Goal: Find specific page/section: Find specific page/section

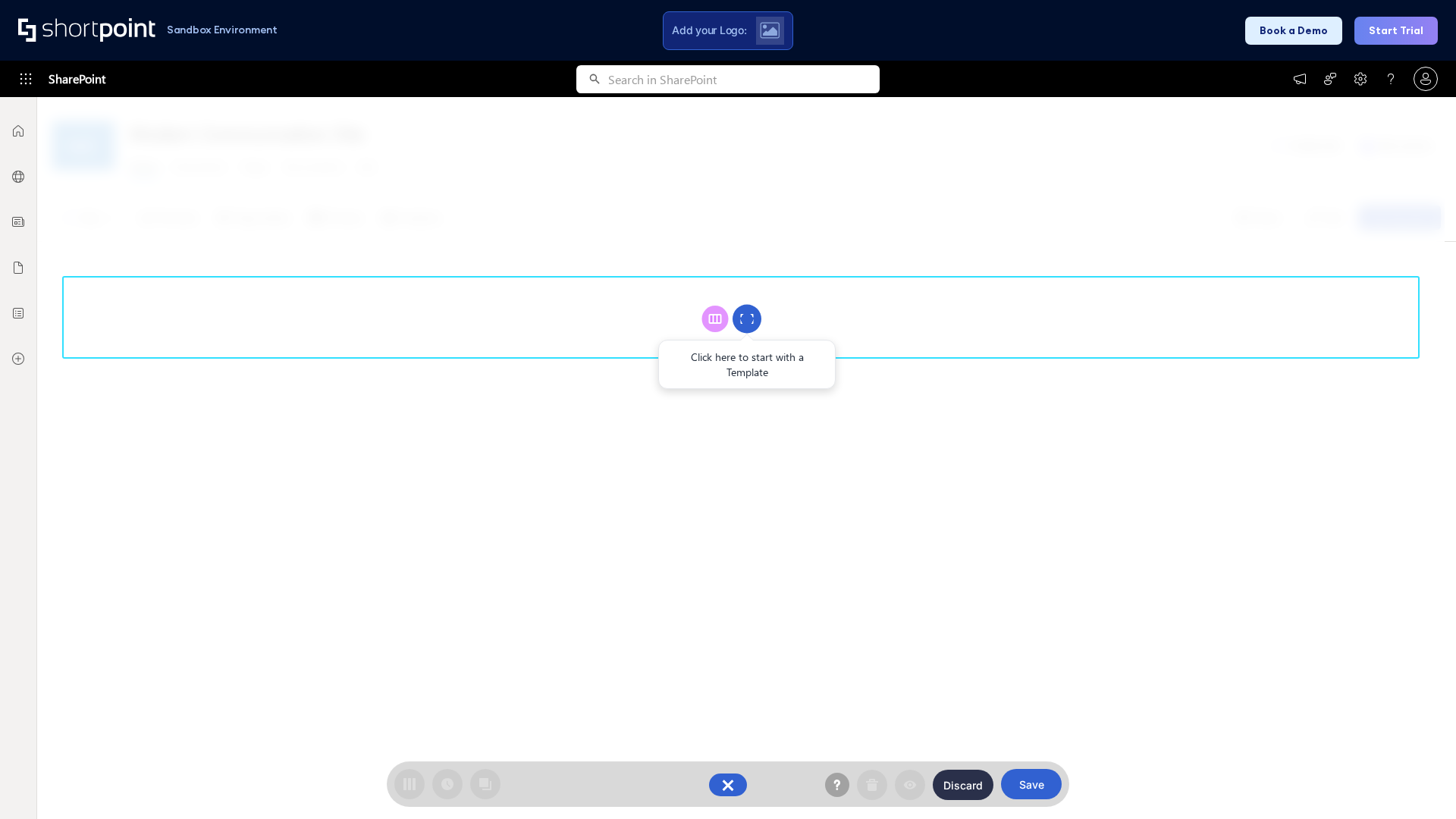
click at [747, 319] on circle at bounding box center [746, 319] width 28 height 28
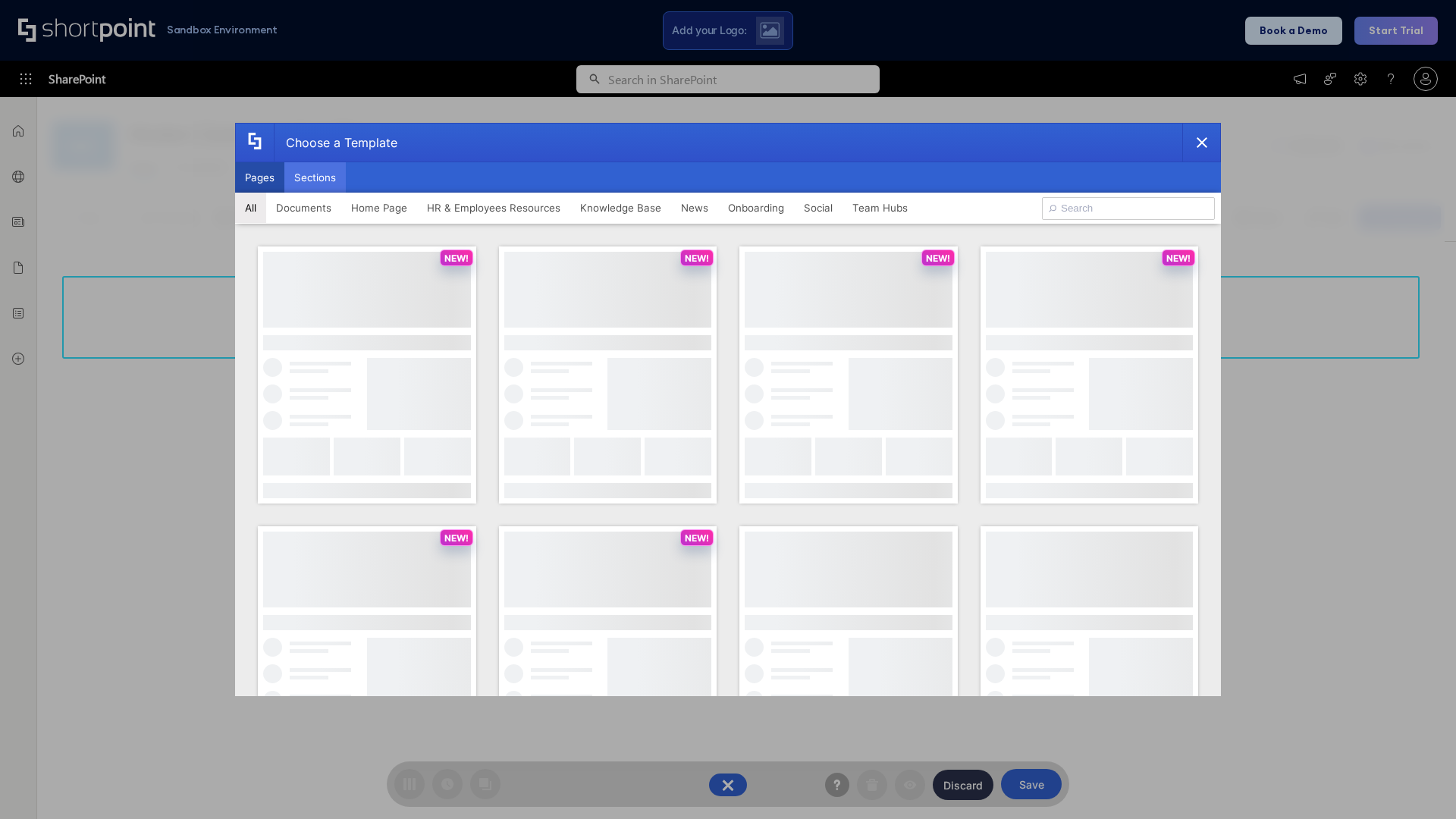
click at [315, 177] on button "Sections" at bounding box center [314, 177] width 61 height 30
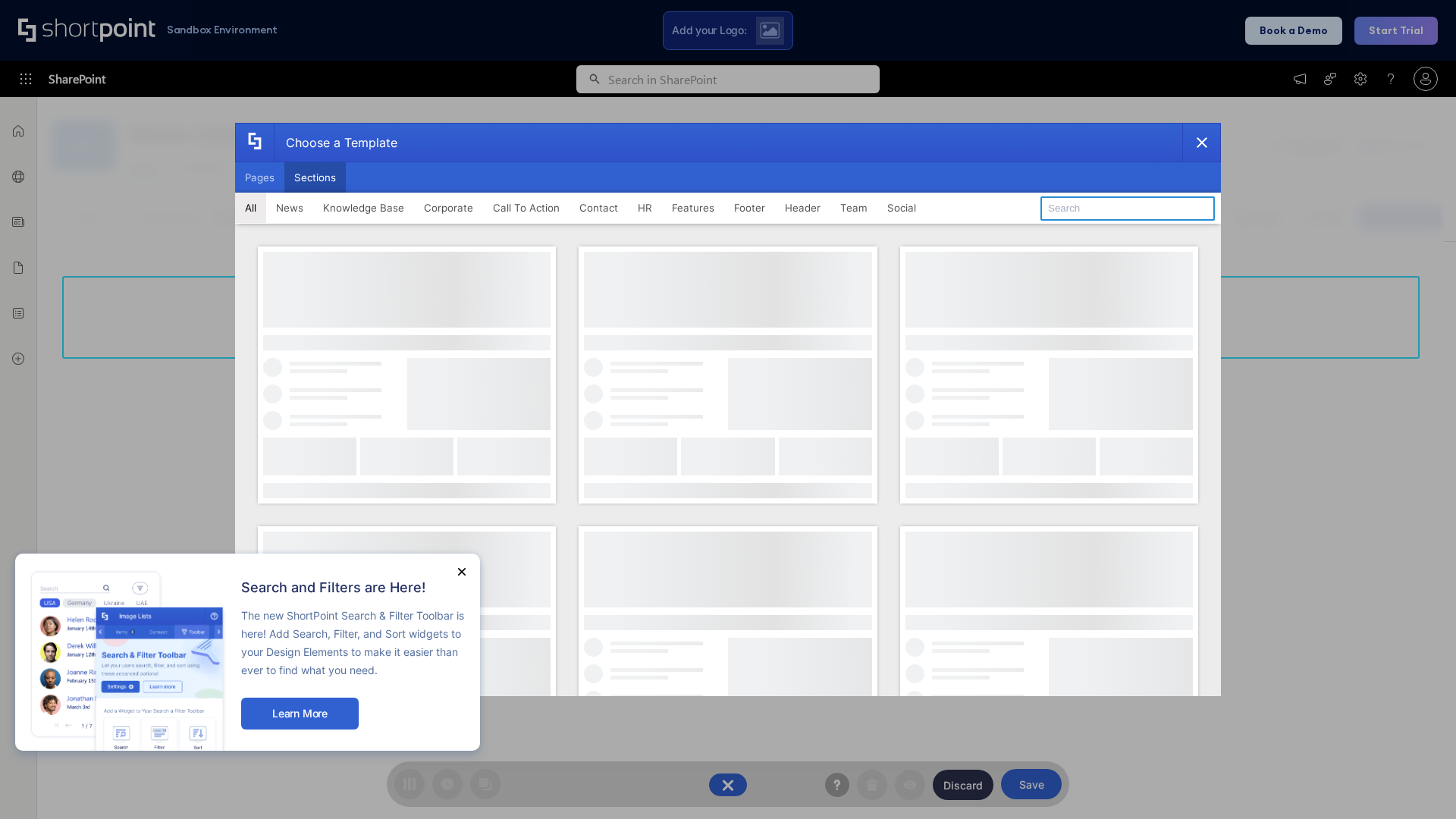
type input "Header 5"
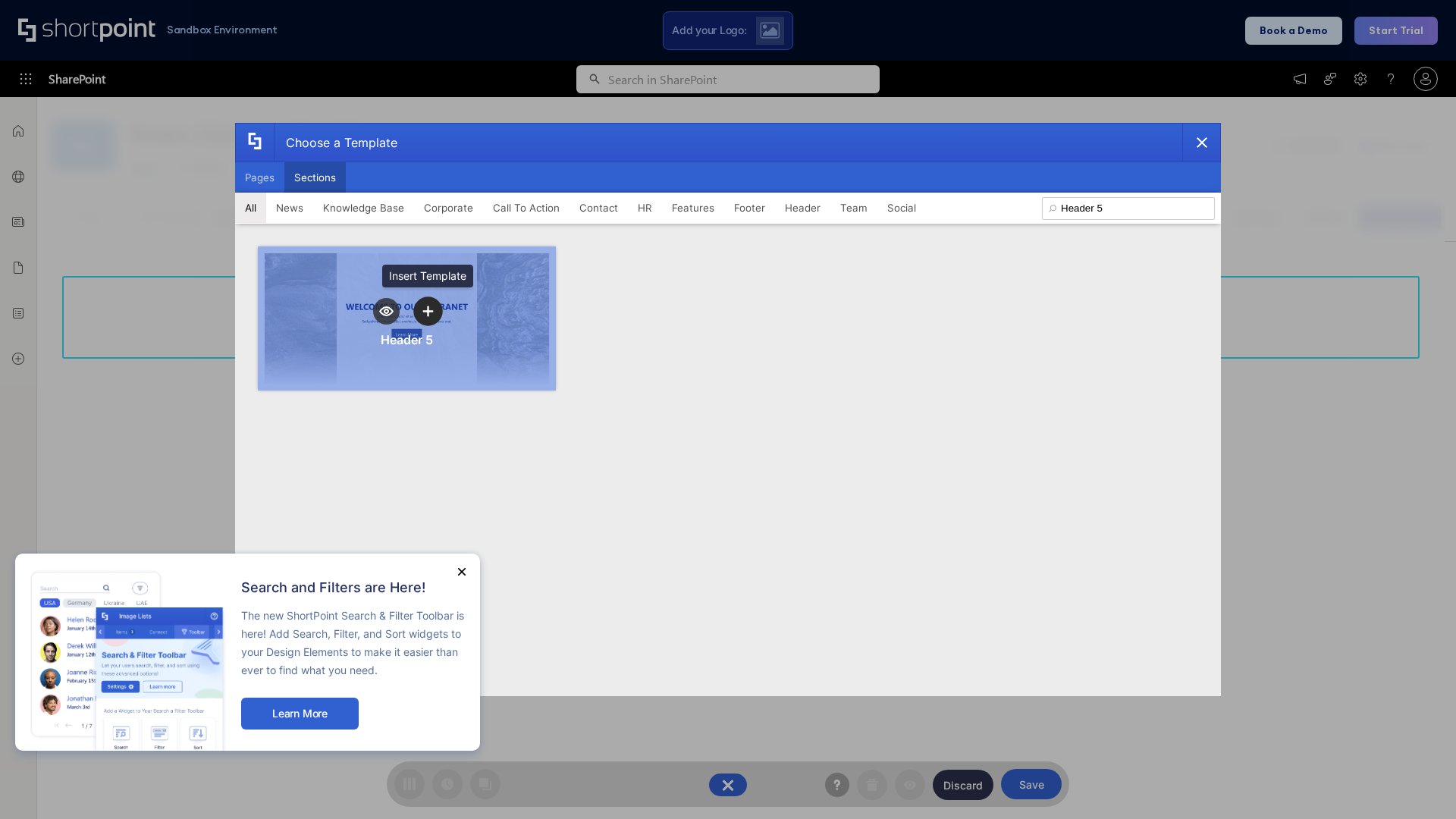
click at [428, 311] on icon "template selector" at bounding box center [428, 311] width 11 height 11
